Goal: Transaction & Acquisition: Purchase product/service

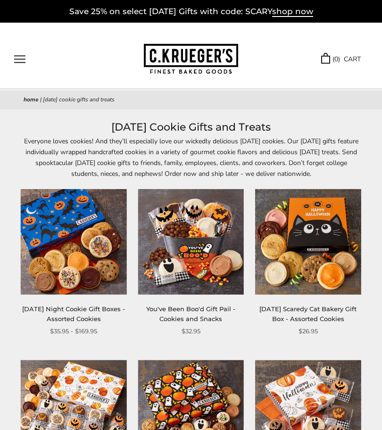
type input "**********"
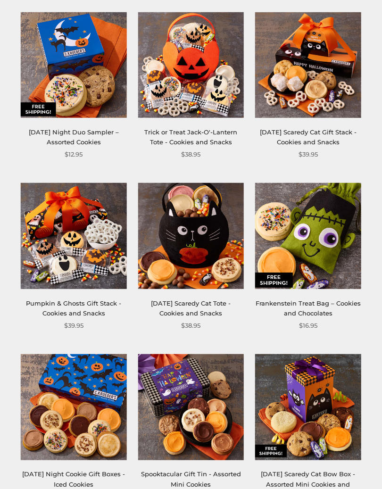
scroll to position [700, 0]
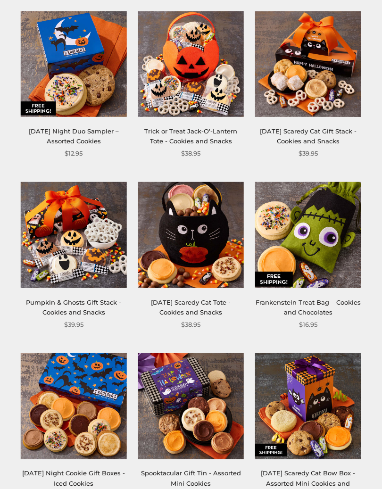
click at [205, 260] on img at bounding box center [191, 235] width 106 height 106
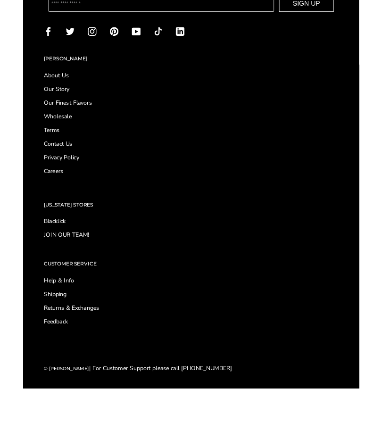
scroll to position [1300, 0]
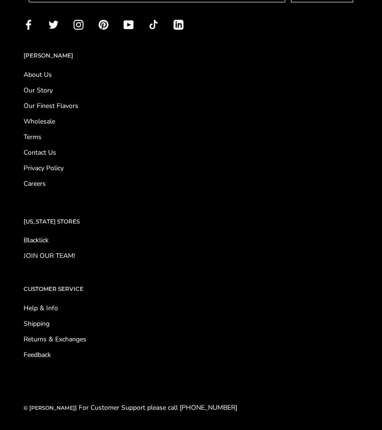
click at [37, 284] on h2 "CUSTOMER SERVICE" at bounding box center [191, 288] width 335 height 9
click at [67, 292] on div "CUSTOMER SERVICE Help & Info Shipping Returns & Exchanges Feedback" at bounding box center [191, 321] width 372 height 75
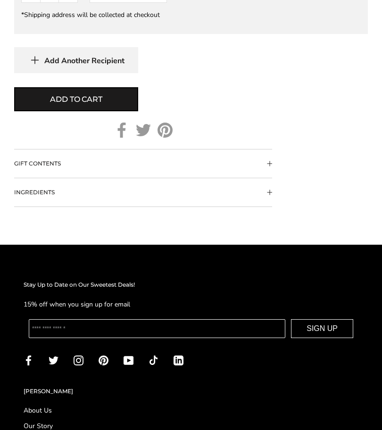
scroll to position [943, 0]
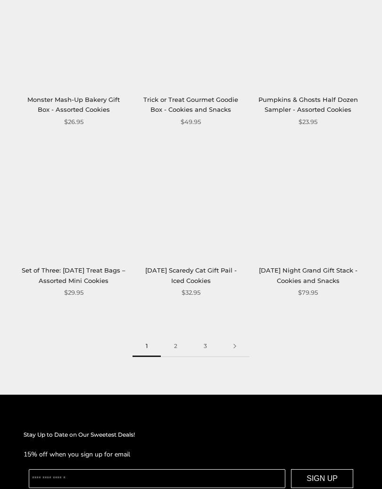
scroll to position [1256, 0]
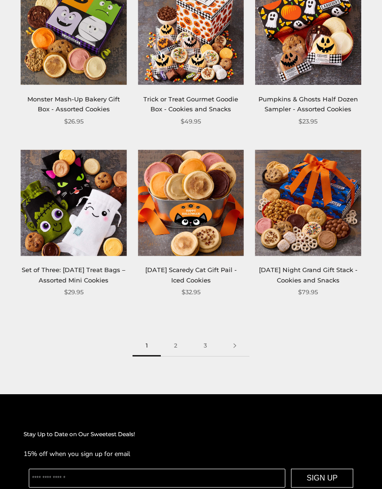
click at [177, 353] on link "2" at bounding box center [176, 345] width 30 height 21
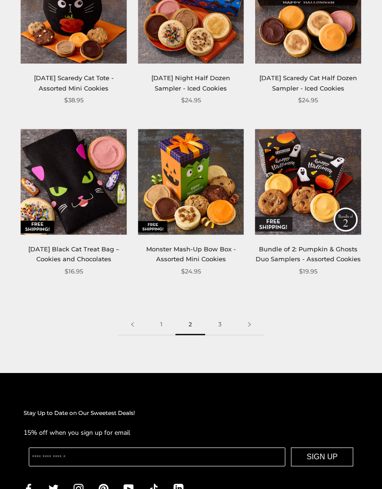
scroll to position [1285, 0]
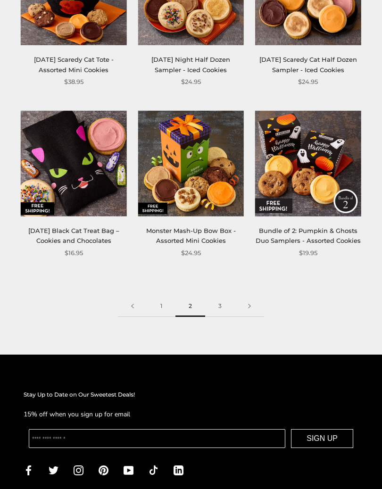
click at [218, 311] on link "3" at bounding box center [220, 306] width 30 height 21
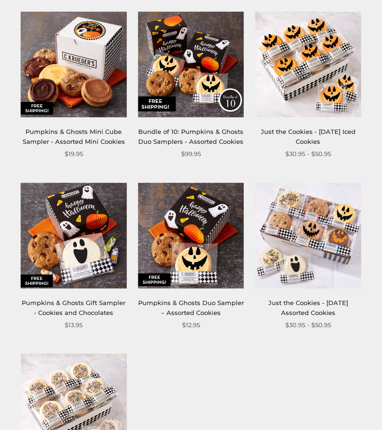
scroll to position [528, 0]
